Goal: Check status: Check status

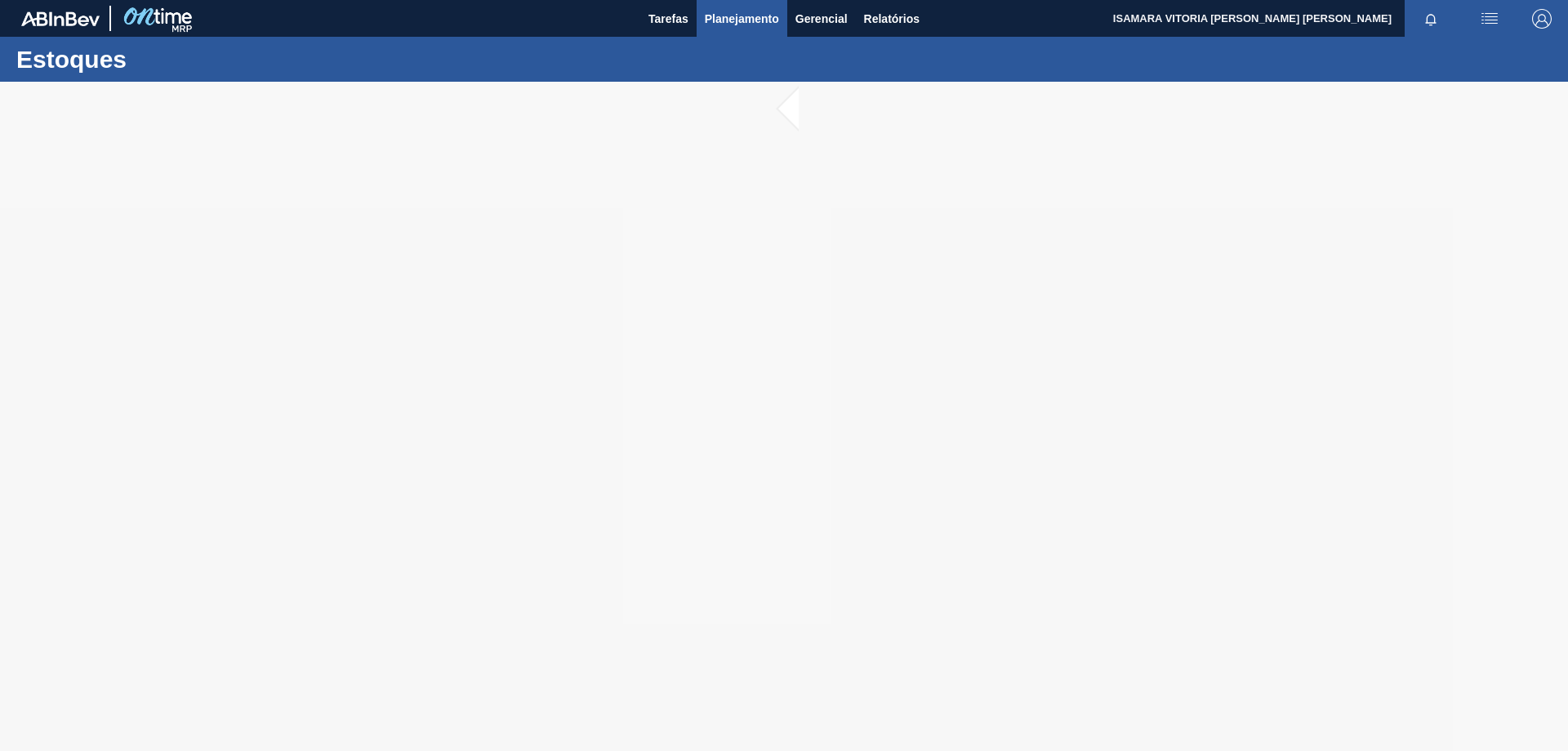
click at [775, 10] on span "Planejamento" at bounding box center [742, 18] width 74 height 19
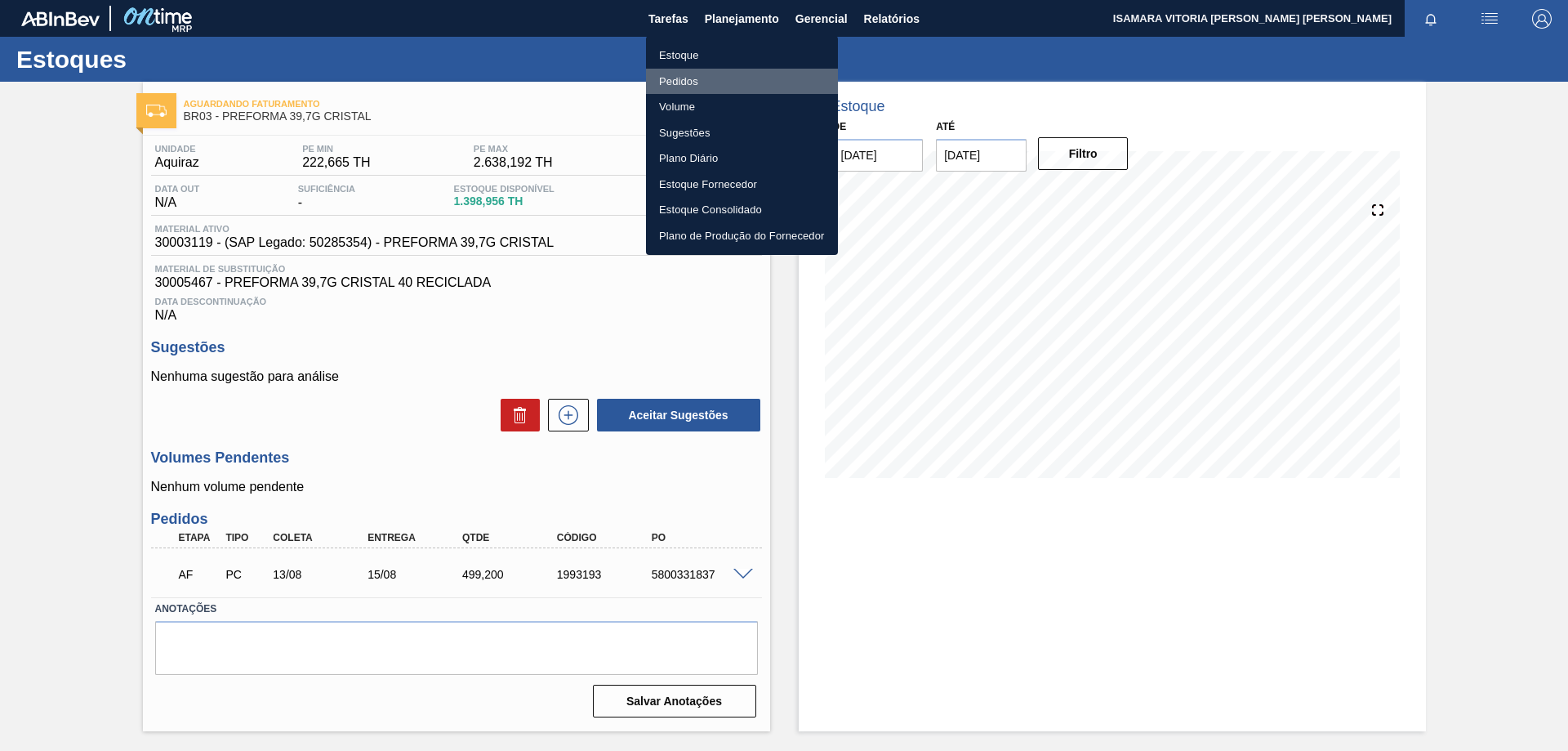
click at [688, 83] on li "Pedidos" at bounding box center [741, 81] width 192 height 26
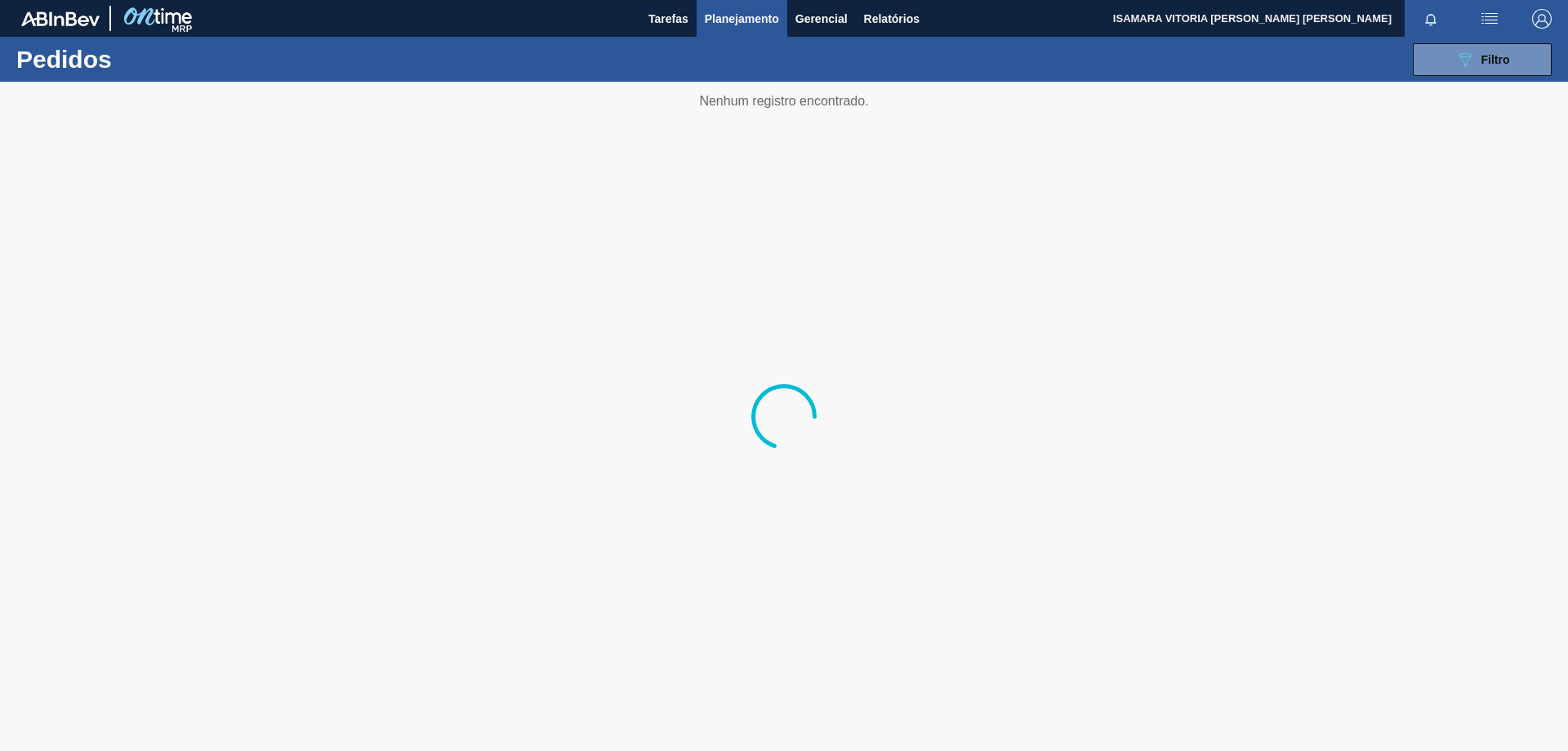
click at [1477, 78] on div "089F7B8B-B2A5-4AFE-B5C0-19BA573D28AC Filtro Código Pedido Portal Códido PO SAP …" at bounding box center [910, 60] width 1299 height 49
click at [1495, 63] on span "Filtro" at bounding box center [1495, 60] width 29 height 13
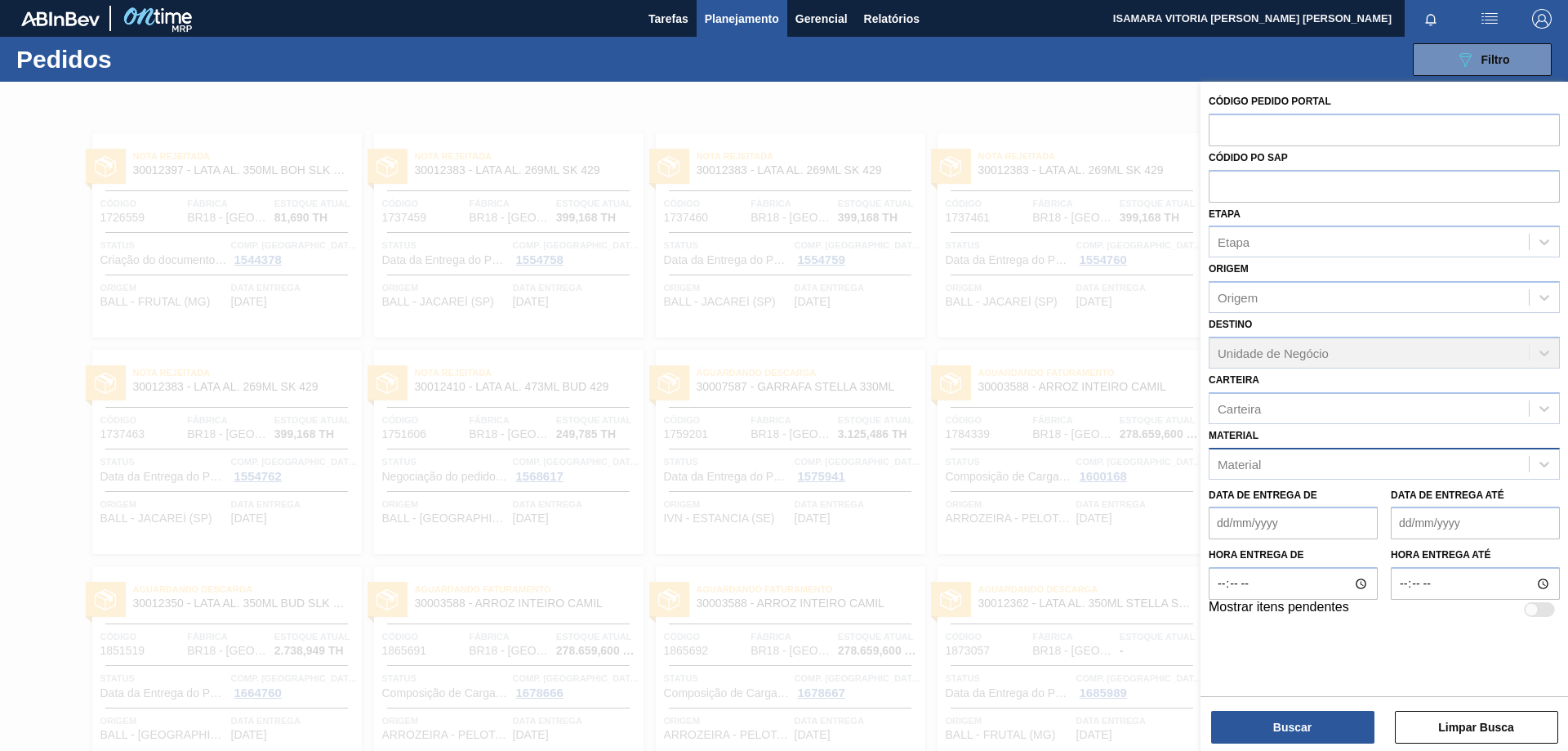
click at [1347, 478] on div "Material" at bounding box center [1383, 463] width 351 height 32
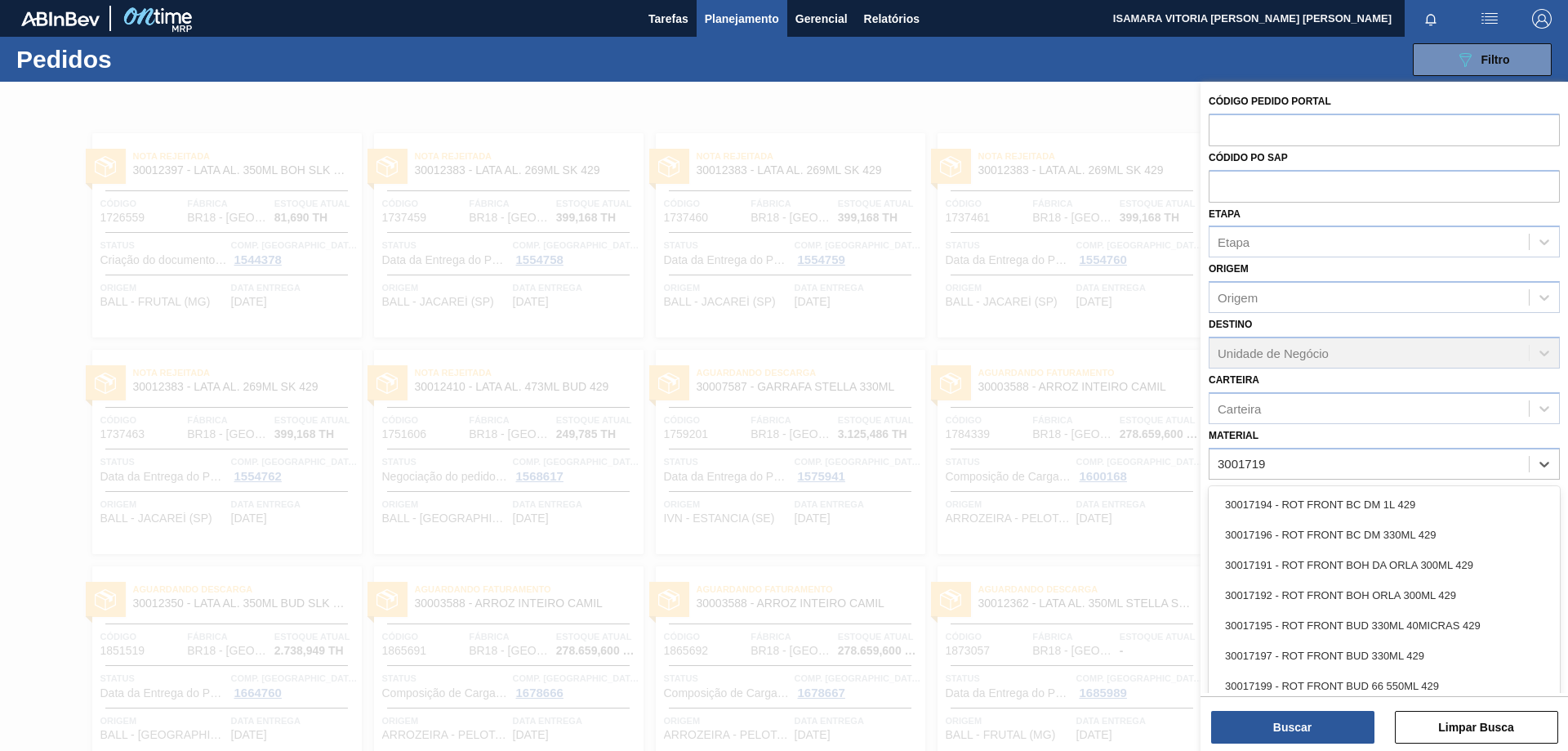
type input "30017195"
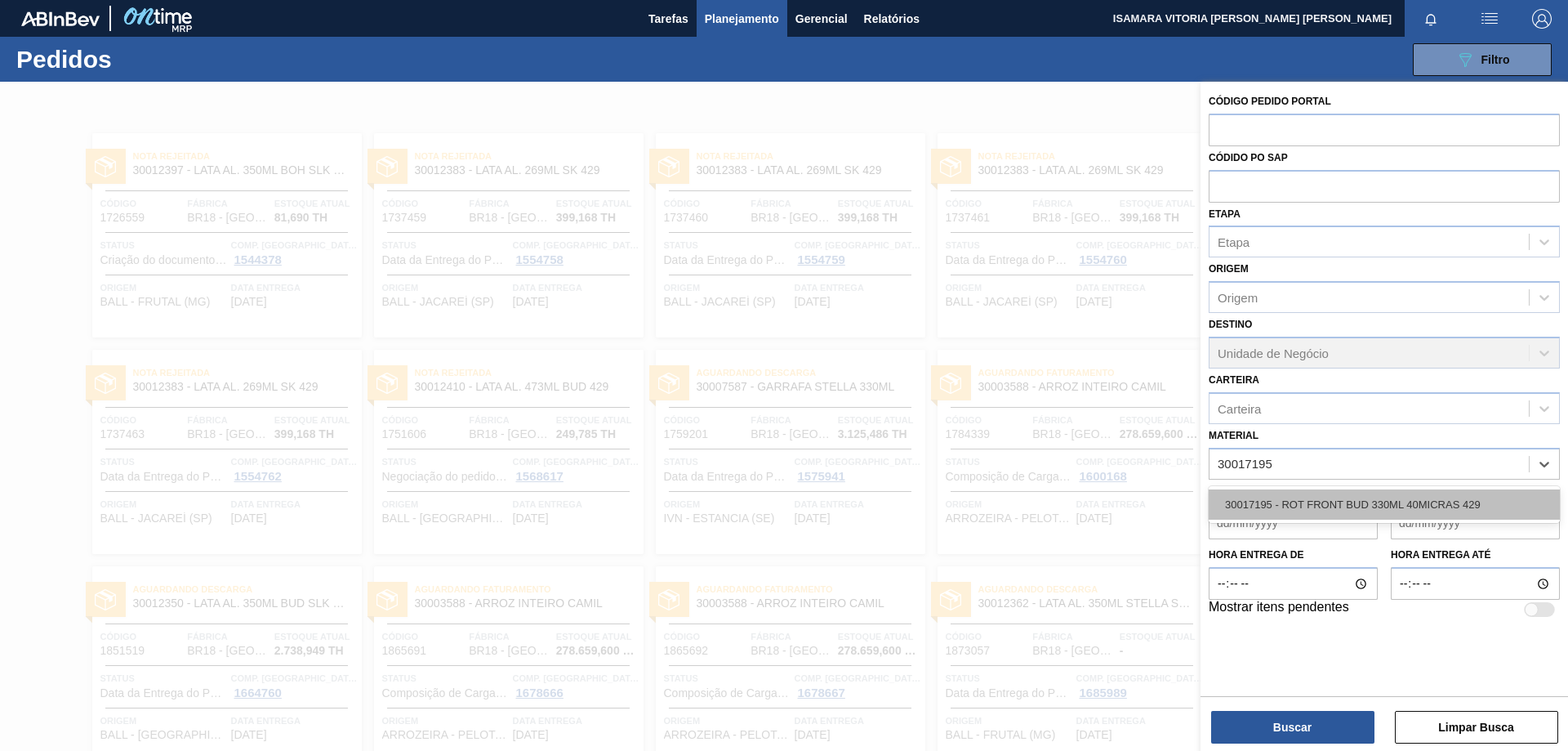
click at [1426, 504] on div "30017195 - ROT FRONT BUD 330ML 40MICRAS 429" at bounding box center [1383, 504] width 351 height 31
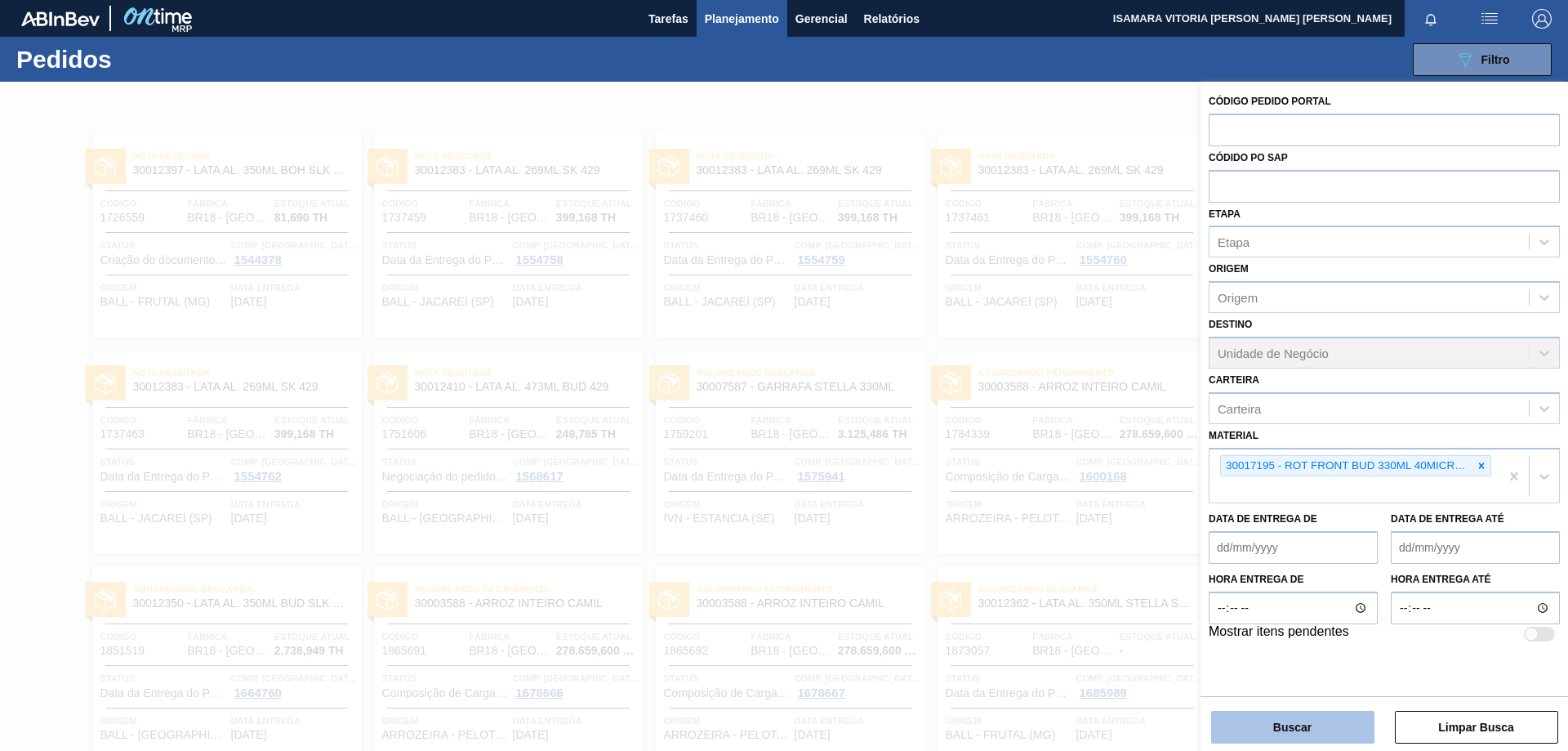
click at [1318, 721] on button "Buscar" at bounding box center [1292, 726] width 164 height 32
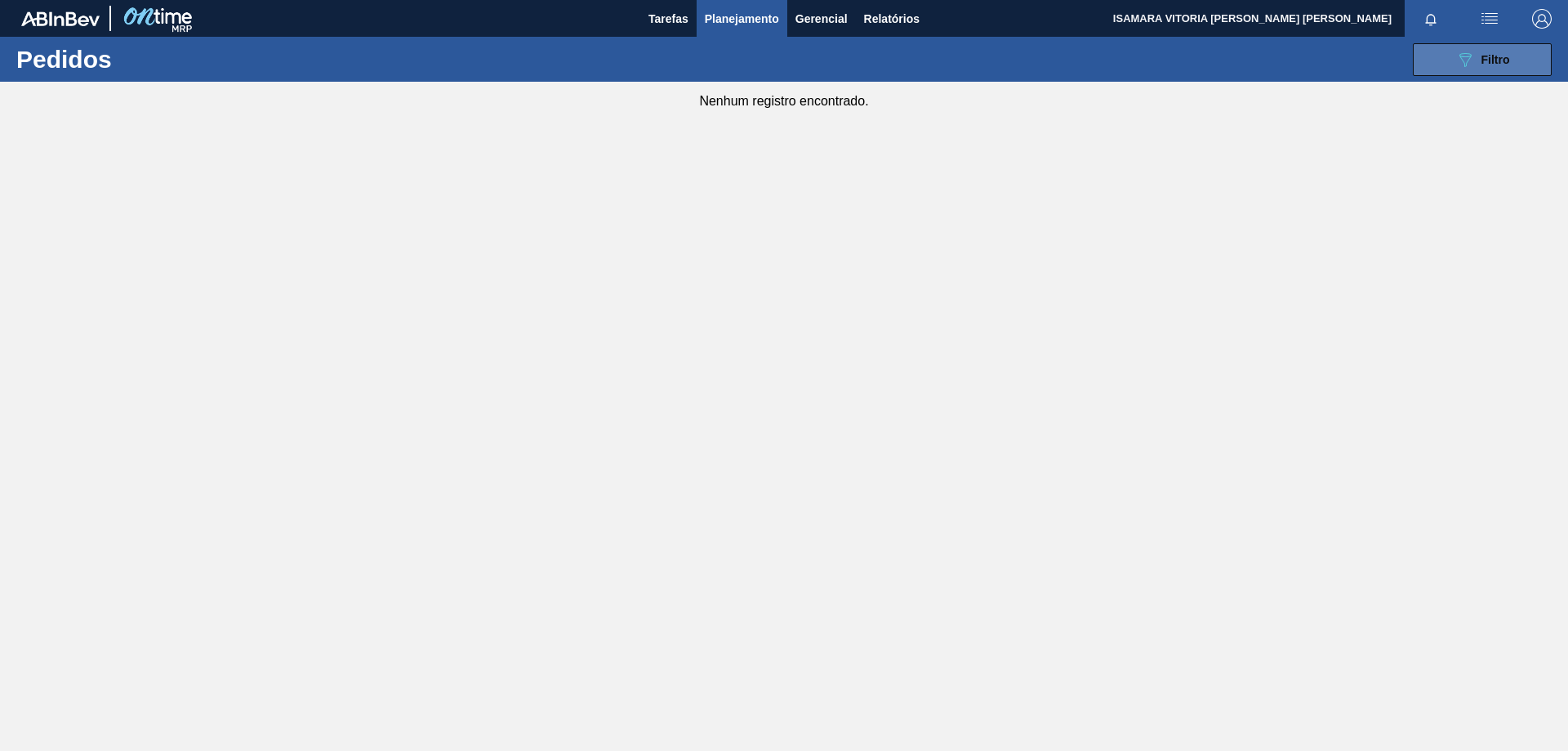
click at [1532, 61] on button "089F7B8B-B2A5-4AFE-B5C0-19BA573D28AC Filtro" at bounding box center [1482, 59] width 139 height 32
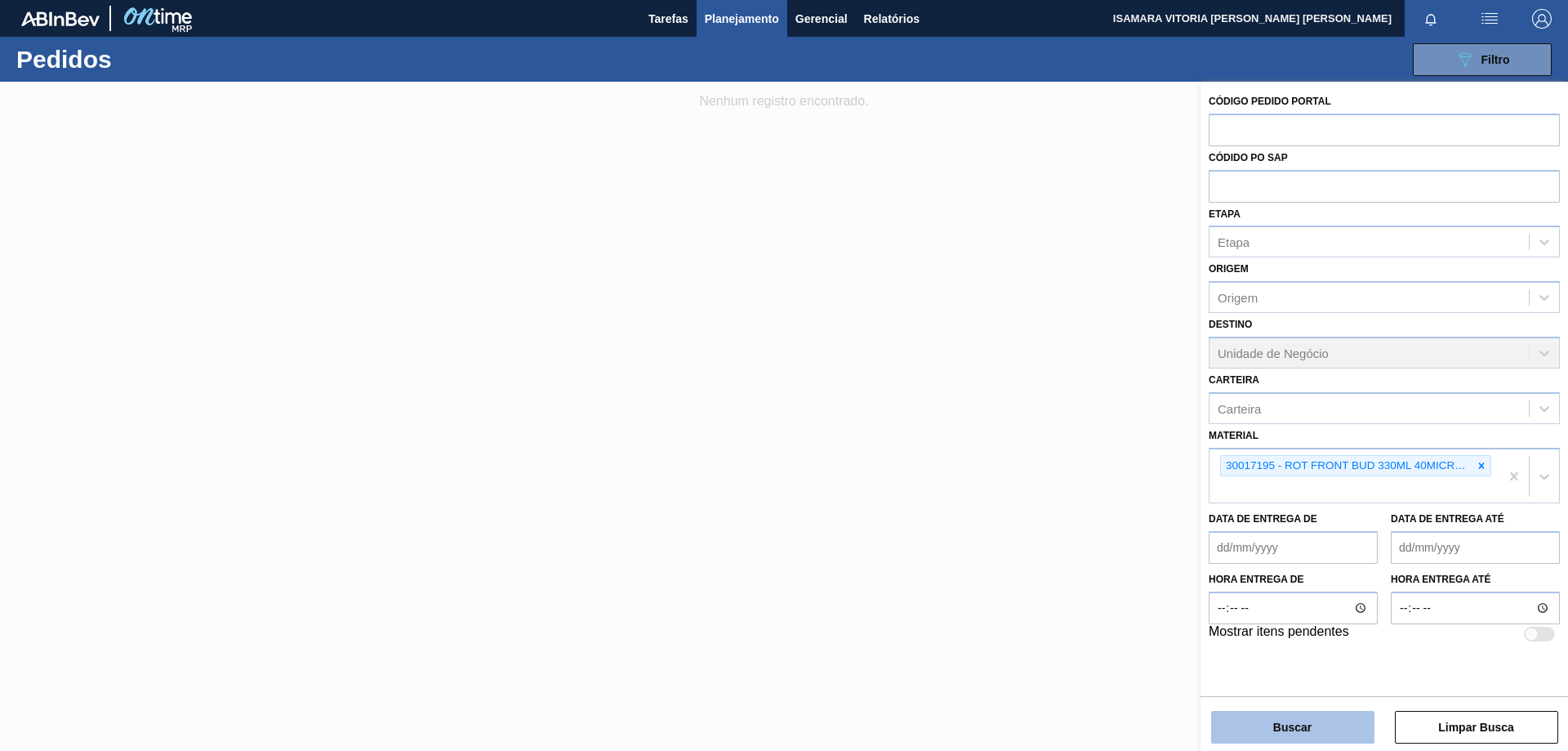
click at [1306, 730] on button "Buscar" at bounding box center [1292, 726] width 164 height 32
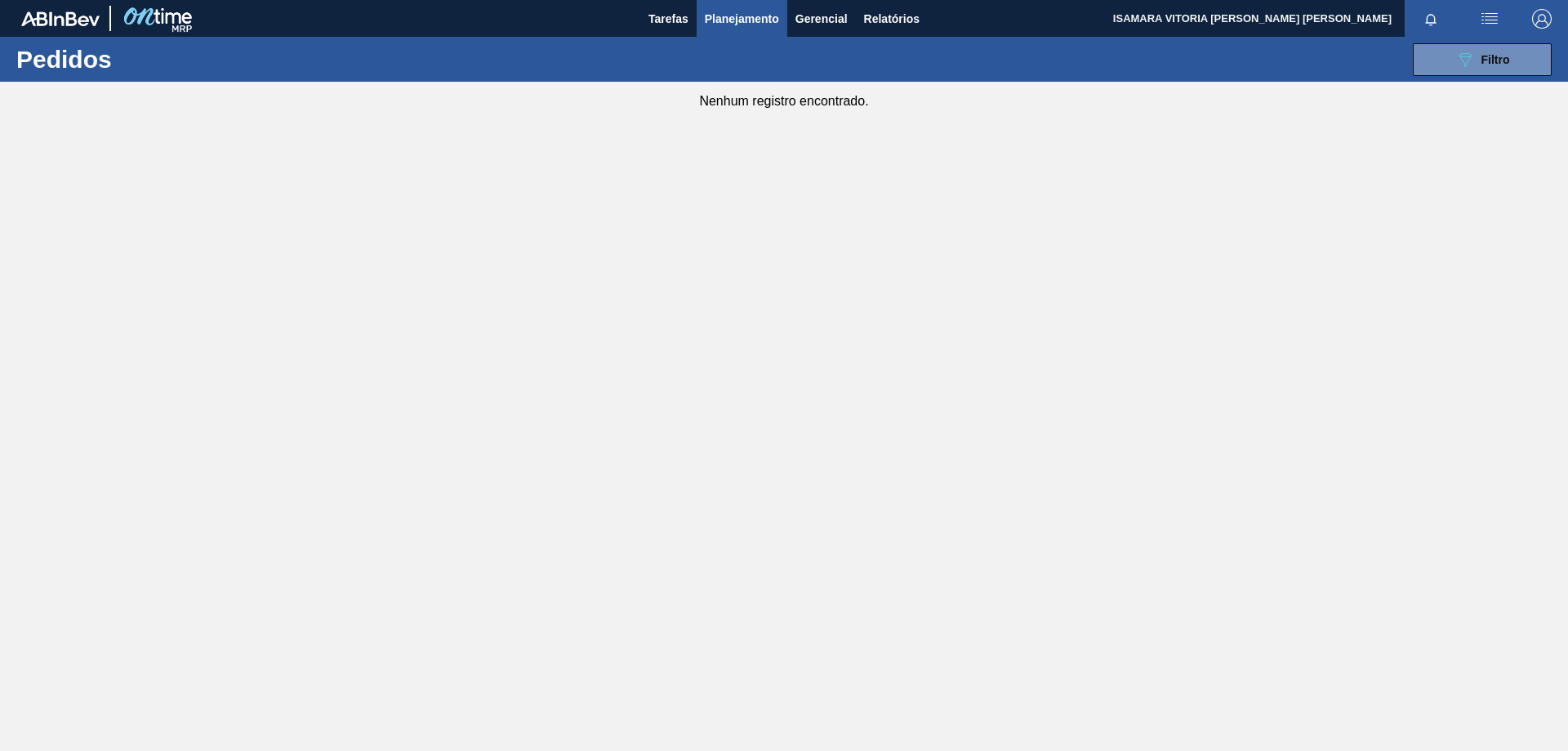
click at [760, 25] on span "Planejamento" at bounding box center [742, 18] width 74 height 19
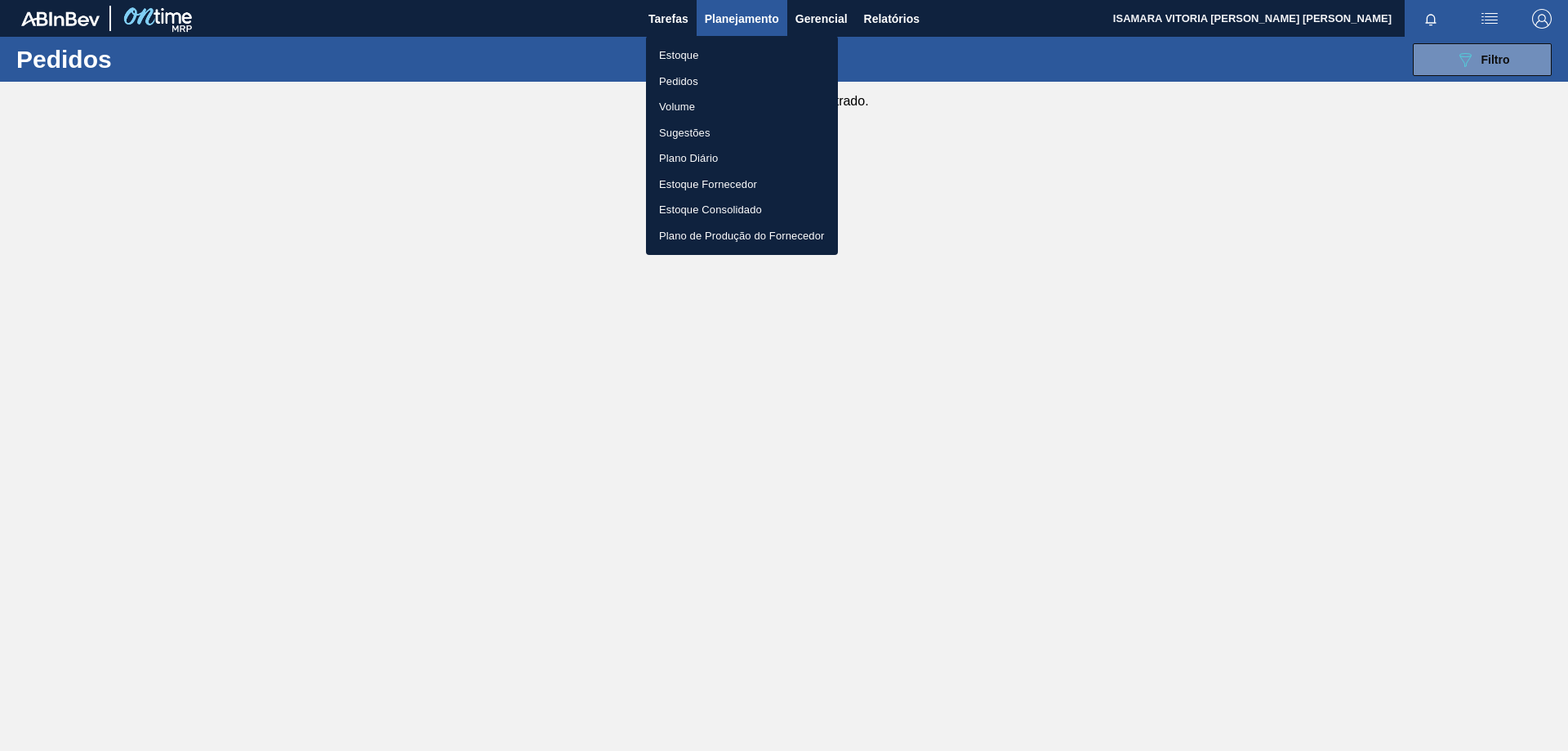
click at [1458, 65] on div at bounding box center [784, 376] width 1568 height 751
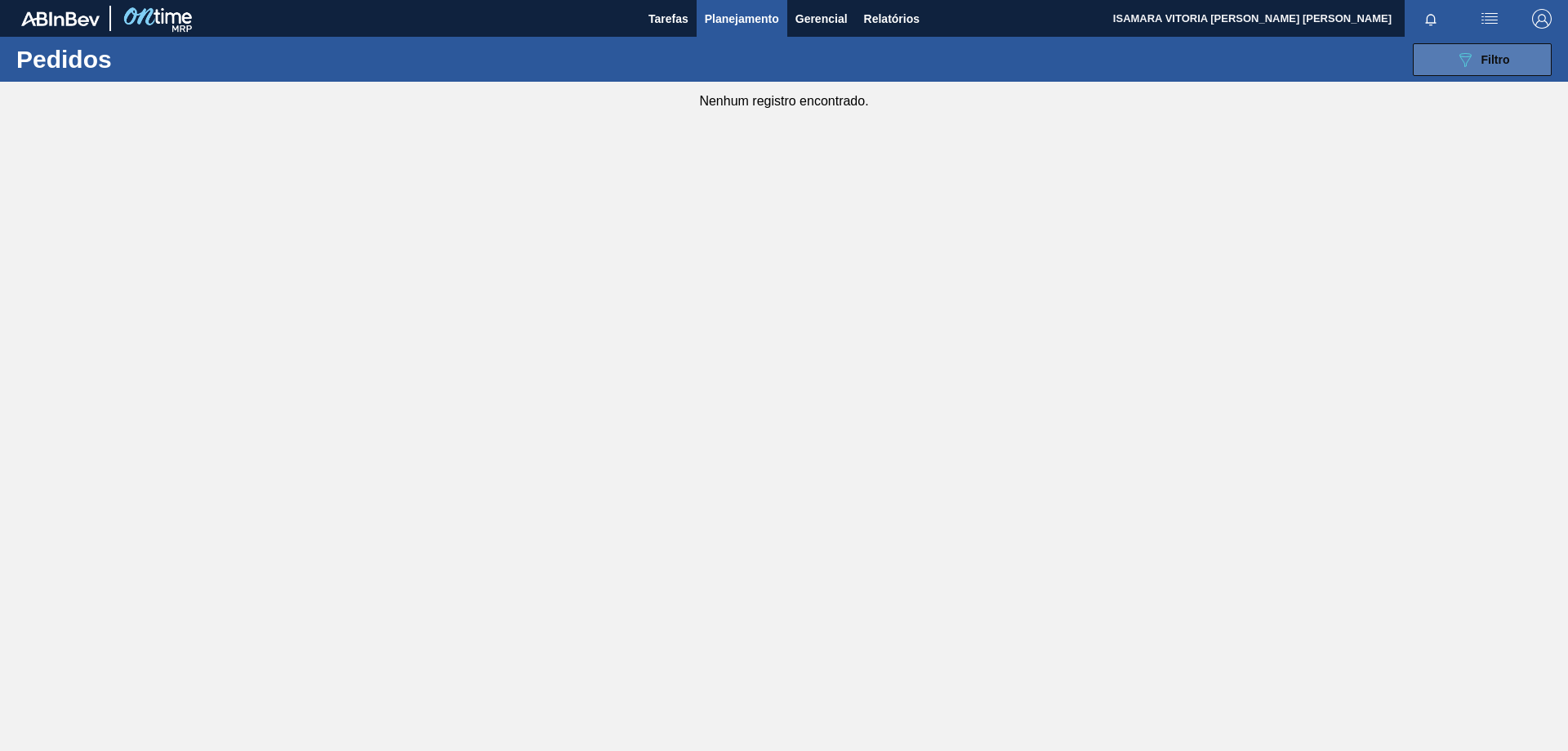
click at [1455, 69] on button "089F7B8B-B2A5-4AFE-B5C0-19BA573D28AC Filtro" at bounding box center [1482, 59] width 139 height 32
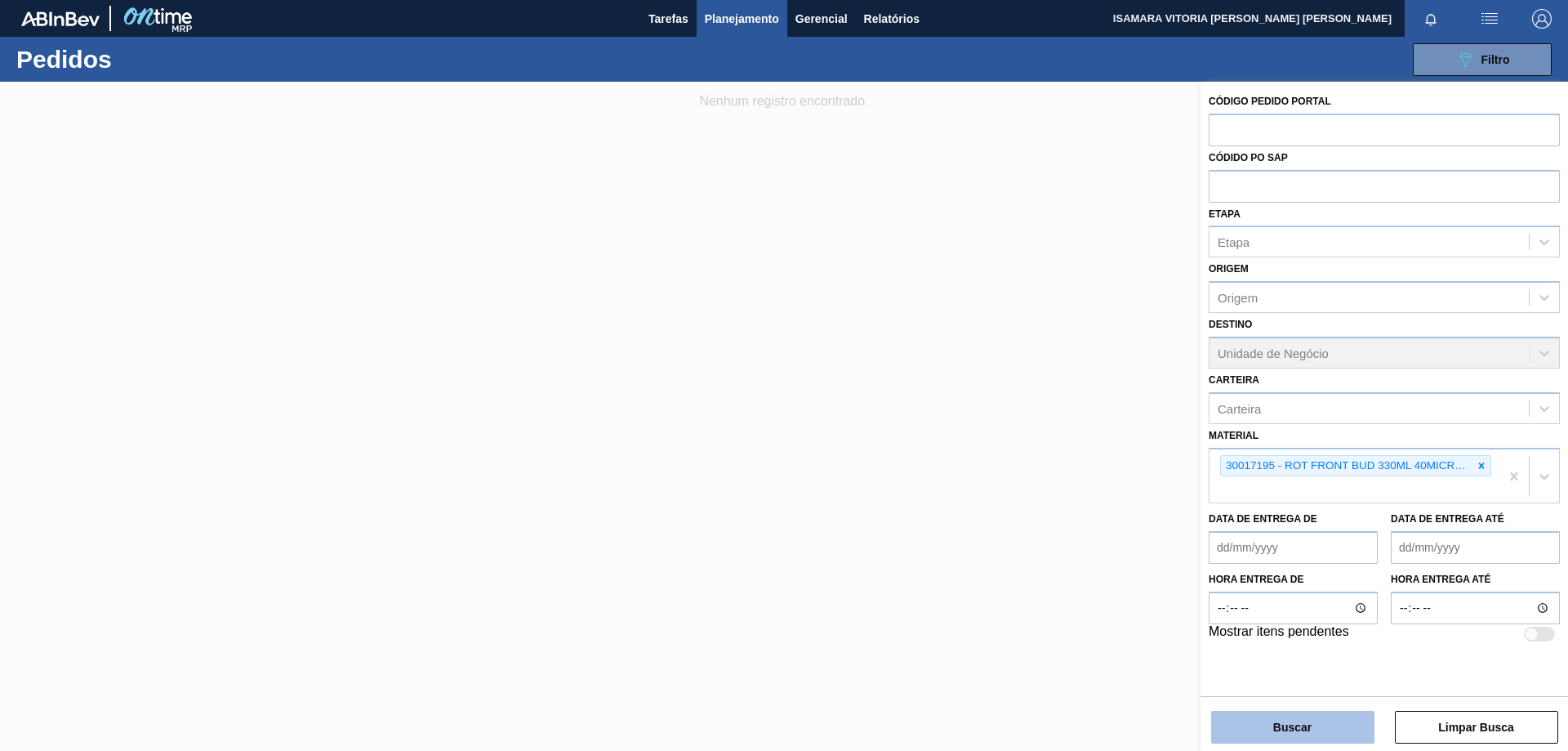
click at [1253, 726] on button "Buscar" at bounding box center [1292, 726] width 164 height 32
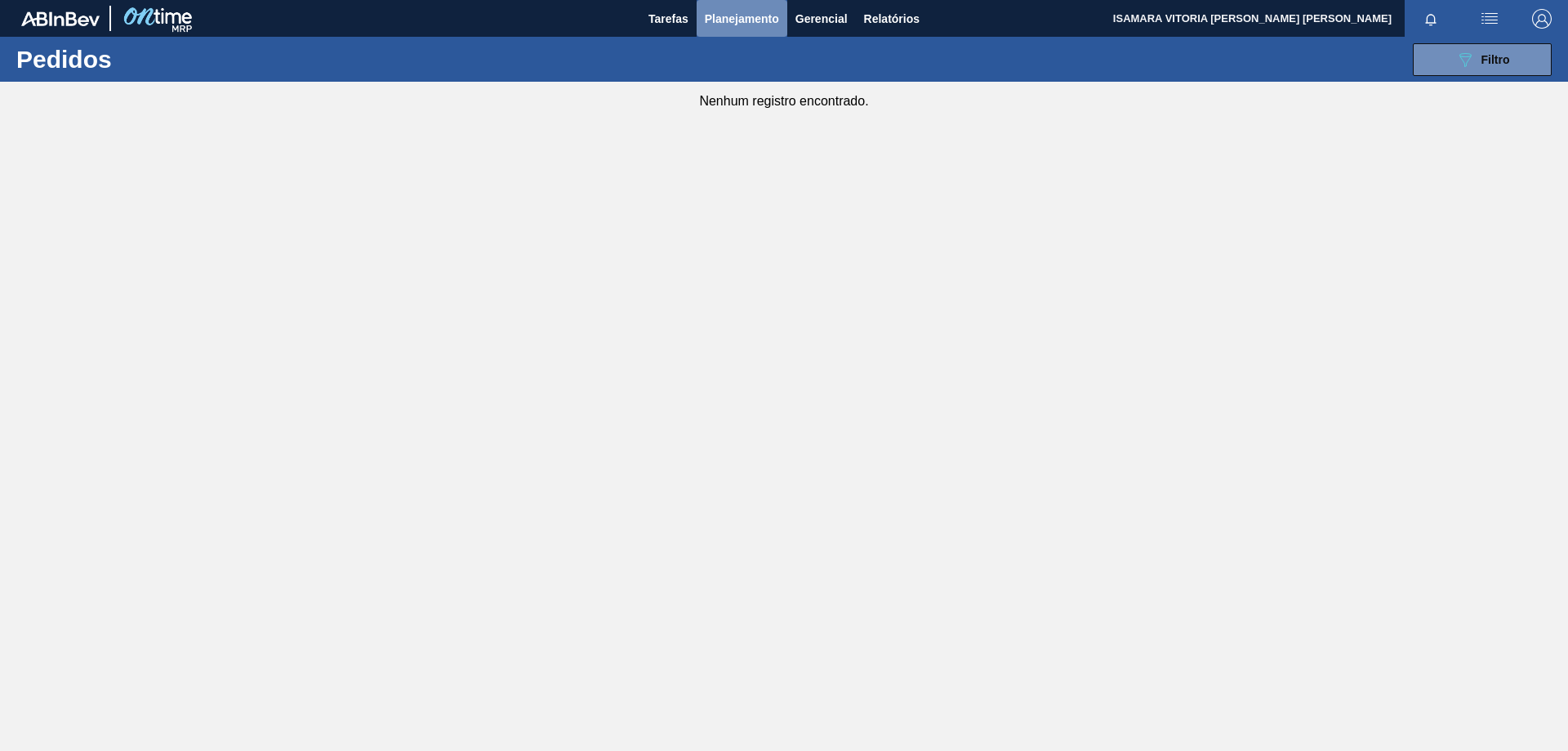
click at [740, 24] on span "Planejamento" at bounding box center [742, 18] width 74 height 19
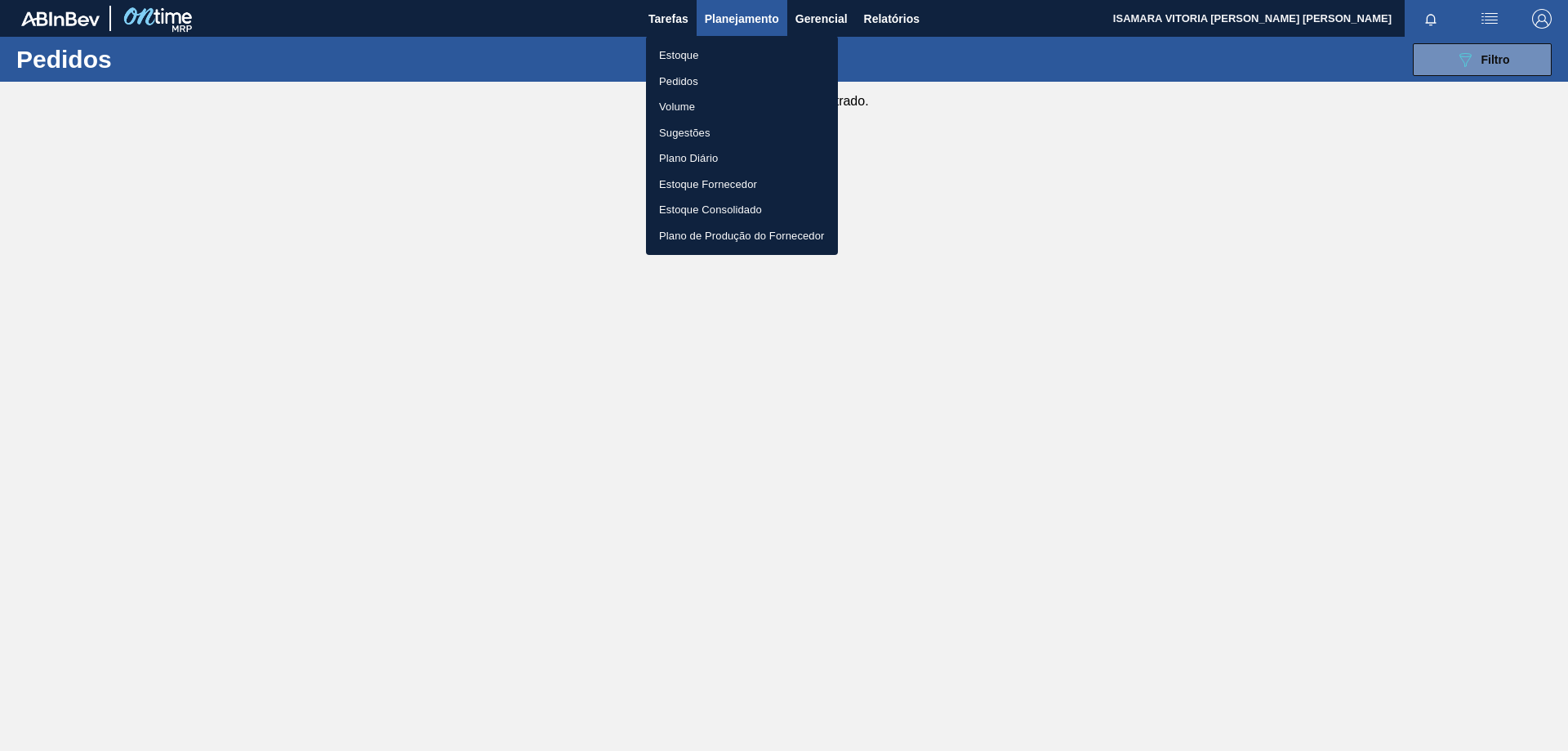
click at [692, 46] on li "Estoque" at bounding box center [741, 56] width 192 height 26
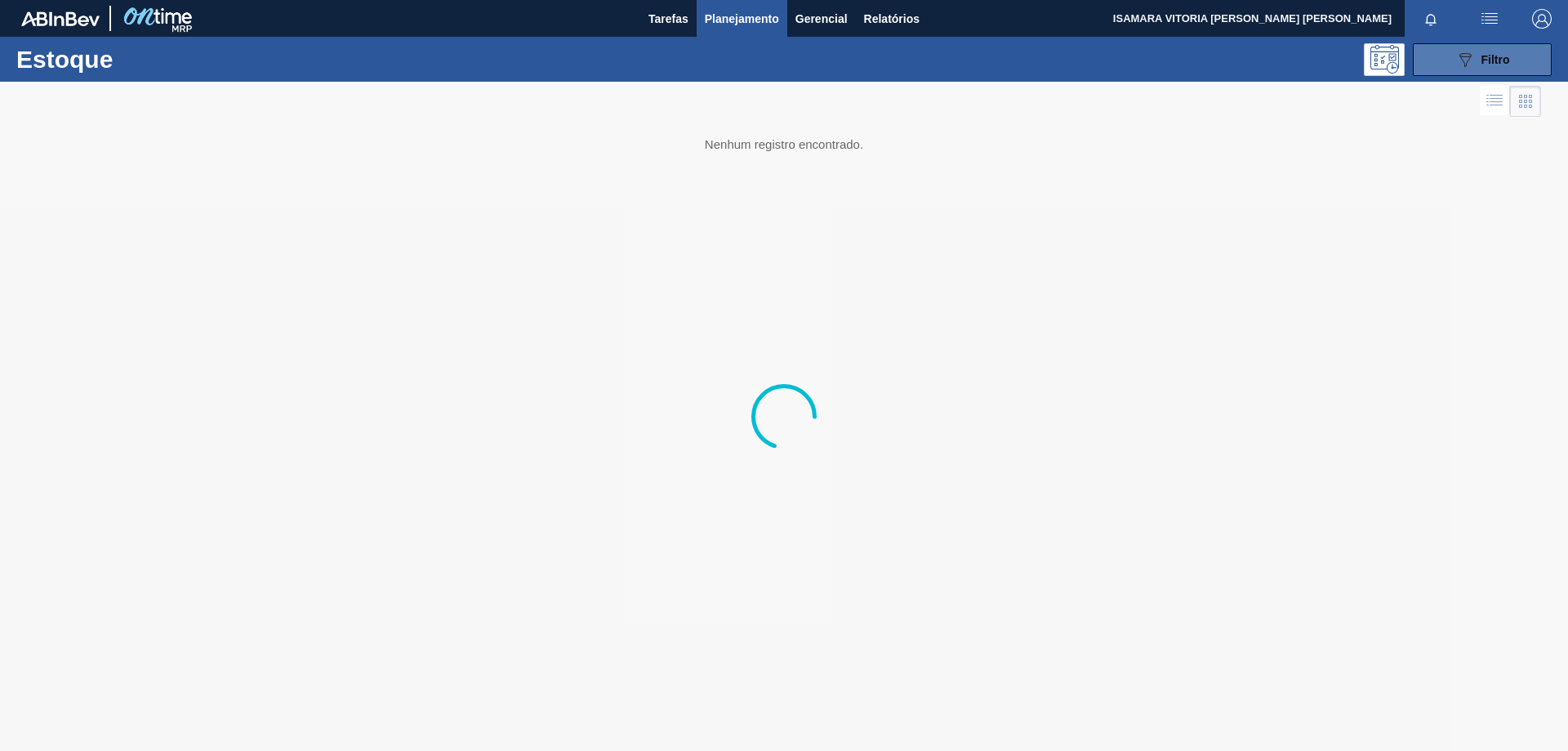
click at [1529, 60] on button "089F7B8B-B2A5-4AFE-B5C0-19BA573D28AC Filtro" at bounding box center [1482, 59] width 139 height 32
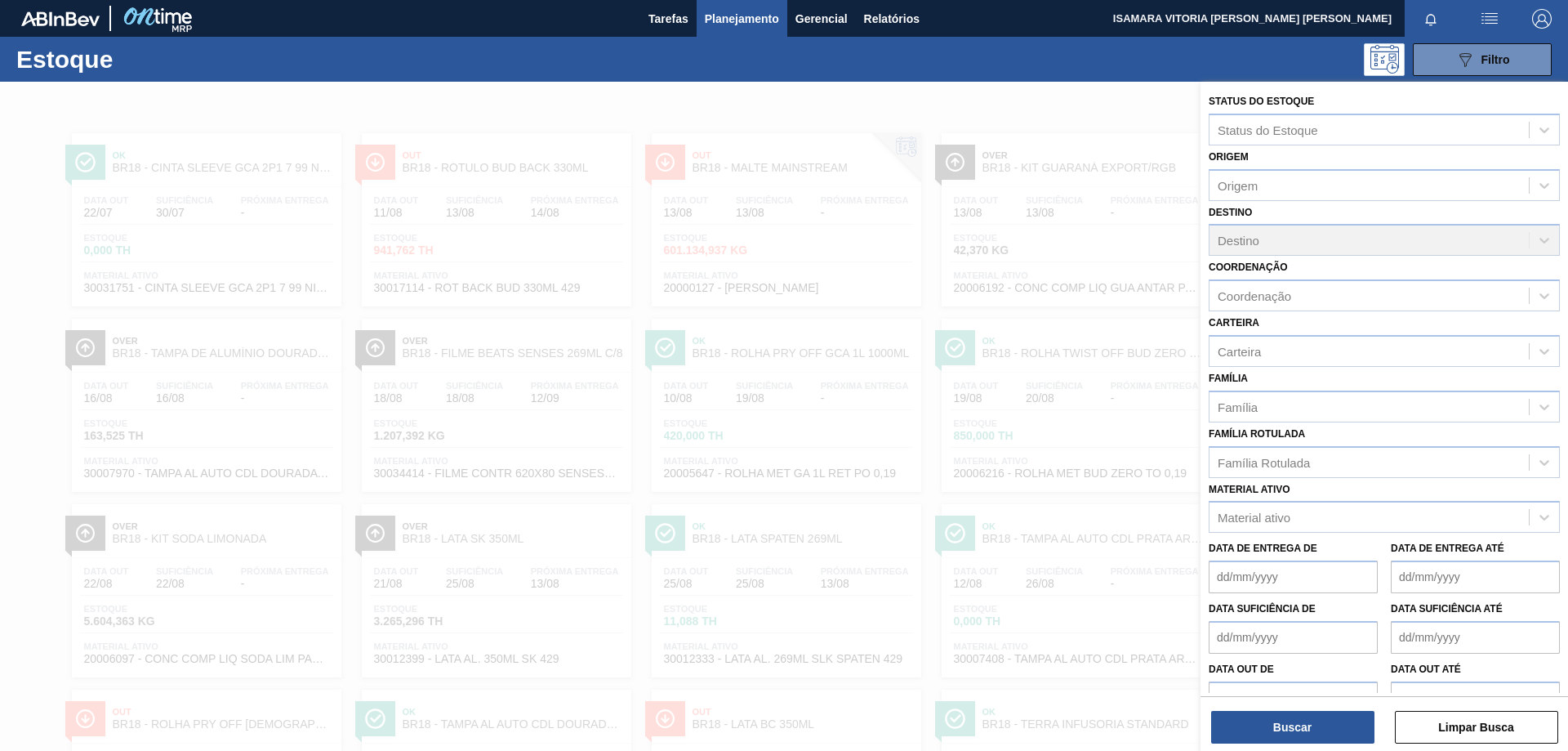
click at [1078, 118] on div at bounding box center [784, 457] width 1568 height 751
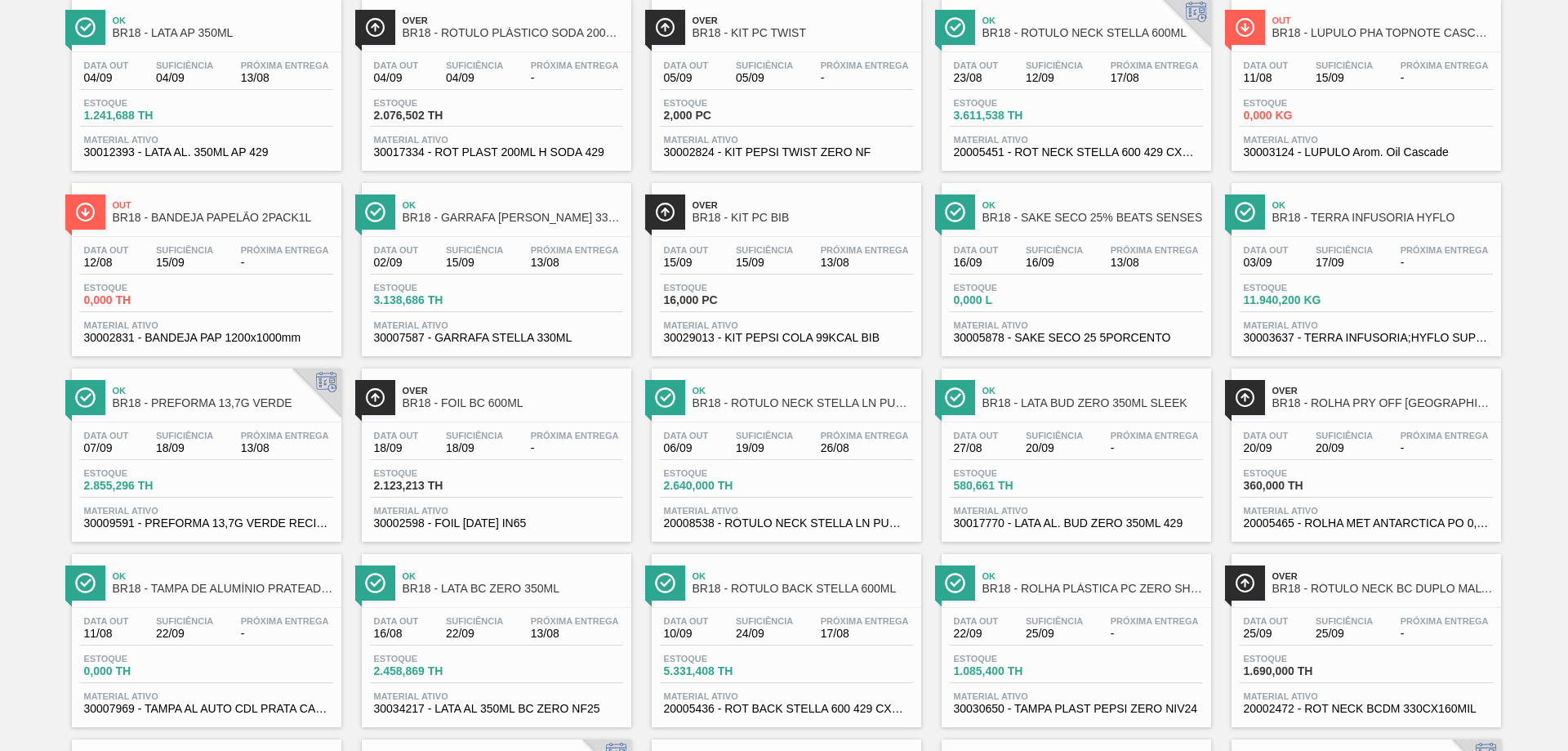
scroll to position [1265, 0]
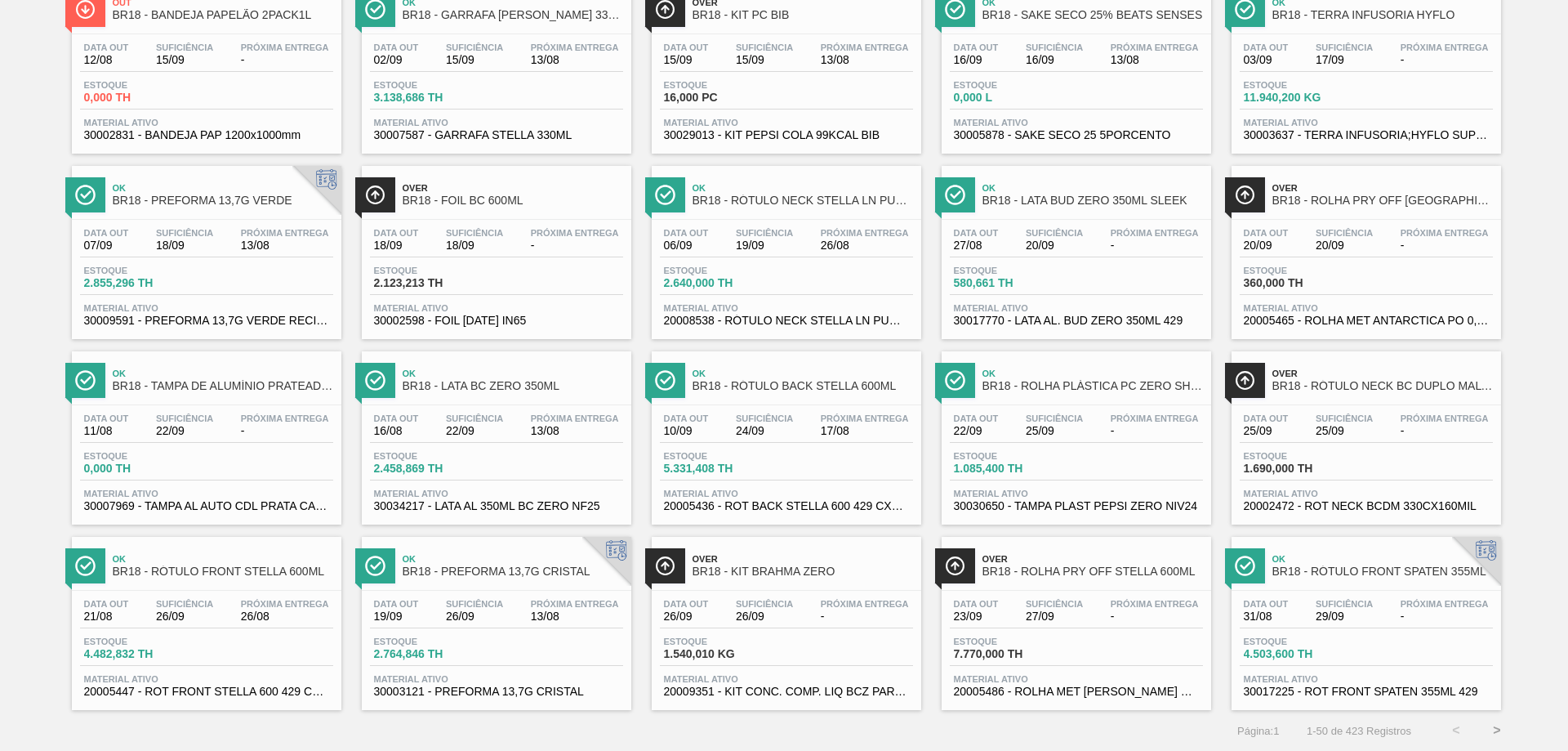
click at [1493, 728] on button ">" at bounding box center [1497, 730] width 41 height 41
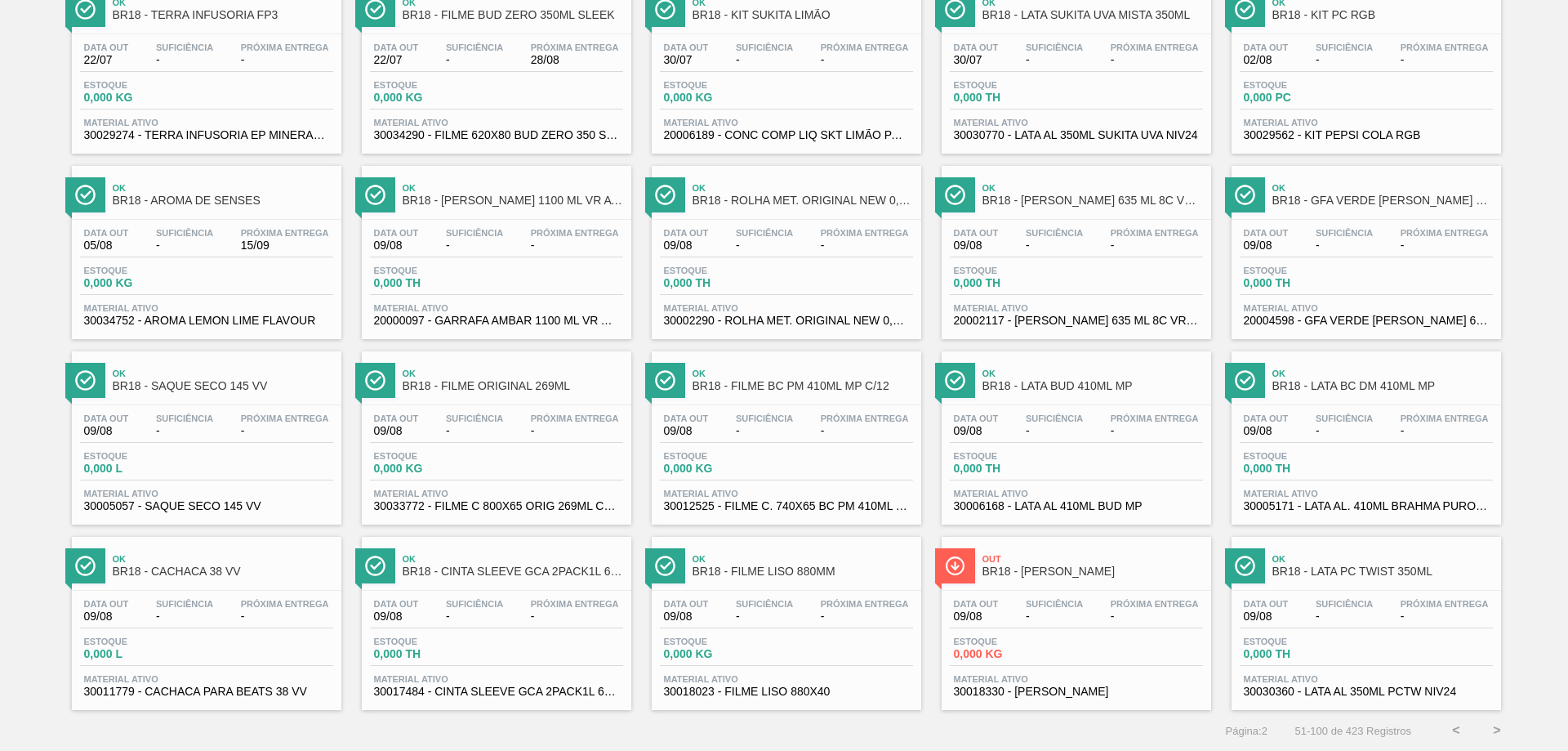
click at [1489, 725] on button ">" at bounding box center [1497, 730] width 41 height 41
